Goal: Information Seeking & Learning: Learn about a topic

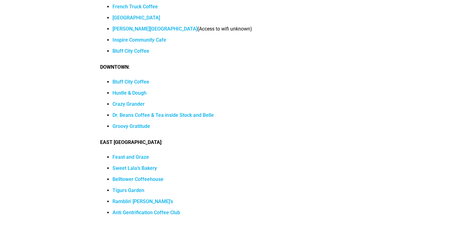
scroll to position [4695, 0]
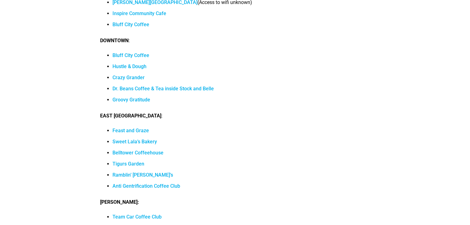
click at [128, 183] on link "Anti Gentrification Coffee Club" at bounding box center [146, 186] width 68 height 6
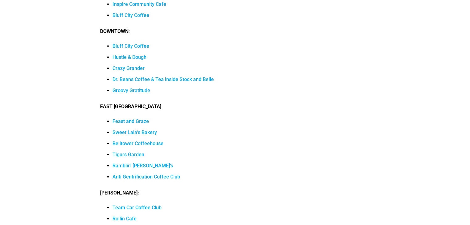
scroll to position [4744, 0]
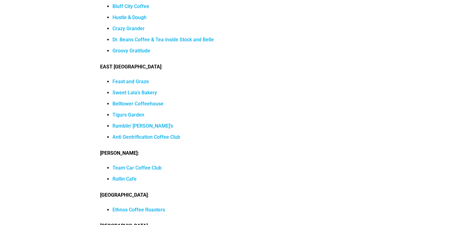
click at [126, 112] on link "Tigurs Garden" at bounding box center [128, 115] width 32 height 6
click at [140, 101] on link "Belltower Coffeehouse" at bounding box center [137, 104] width 51 height 6
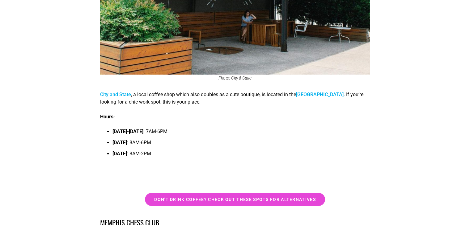
scroll to position [2160, 0]
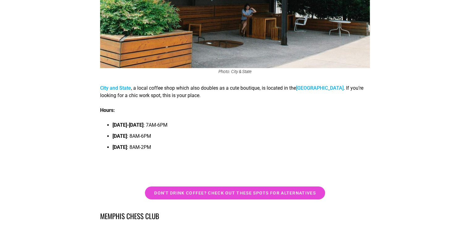
click at [115, 91] on link "City and State" at bounding box center [115, 88] width 31 height 6
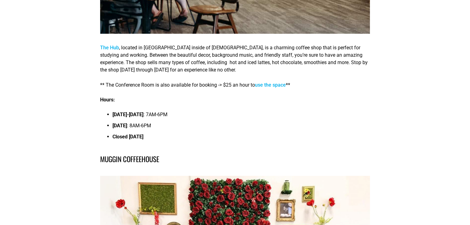
scroll to position [3444, 0]
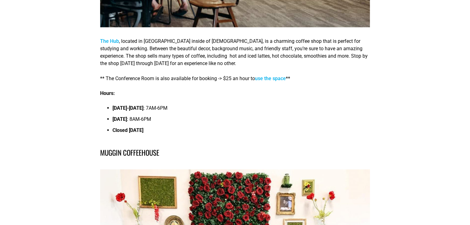
click at [107, 44] on link "The Hub" at bounding box center [109, 41] width 19 height 6
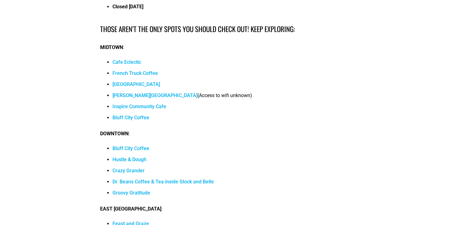
scroll to position [4621, 0]
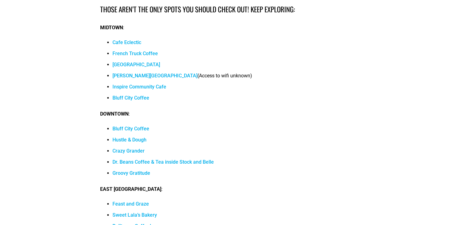
click at [128, 62] on link "[GEOGRAPHIC_DATA]" at bounding box center [136, 65] width 48 height 6
click at [132, 95] on link "Bluff City Coffee" at bounding box center [130, 98] width 37 height 6
click at [123, 170] on link "Groovy Gratitude" at bounding box center [131, 173] width 38 height 6
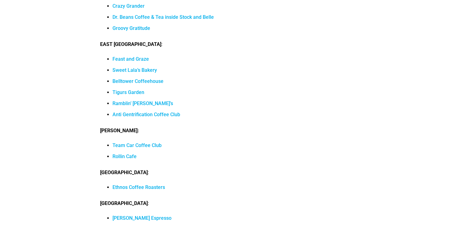
scroll to position [4833, 0]
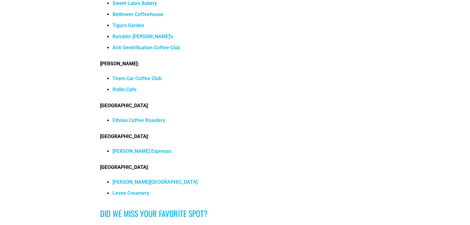
click at [154, 118] on link "Ethnos Coffee Roasters" at bounding box center [138, 121] width 52 height 6
